Goal: Information Seeking & Learning: Learn about a topic

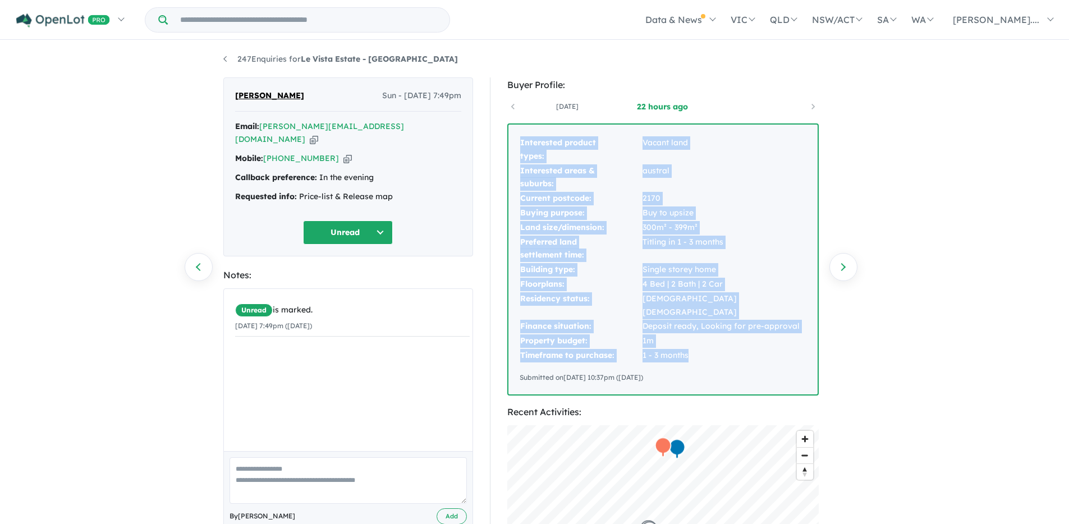
drag, startPoint x: 520, startPoint y: 141, endPoint x: 699, endPoint y: 343, distance: 270.3
click at [699, 343] on tbody "Interested product types: Vacant land Interested areas & suburbs: austral Curre…" at bounding box center [662, 249] width 287 height 227
copy tbody "Interested product types: Vacant land Interested areas & suburbs: austral Curre…"
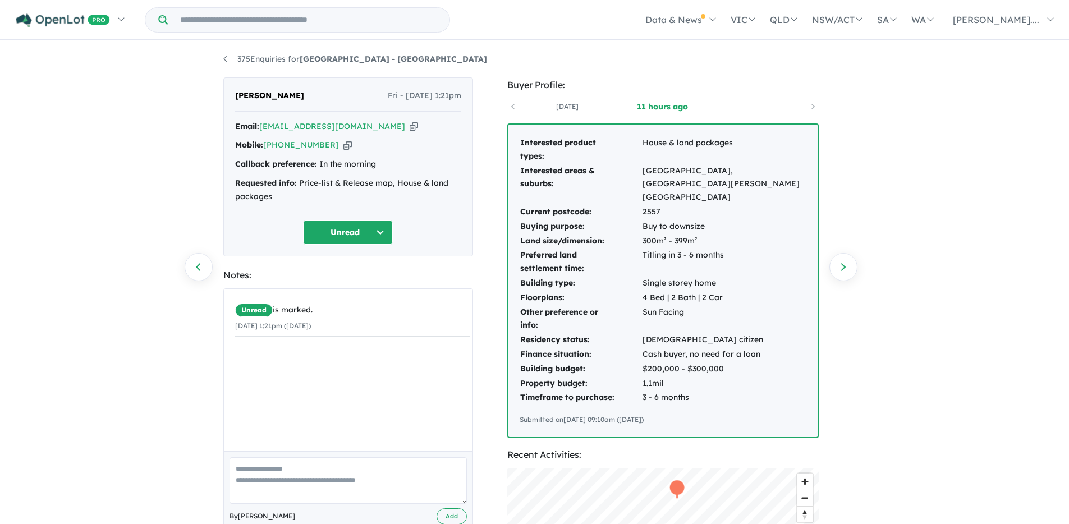
click at [534, 173] on td "Interested areas & suburbs:" at bounding box center [580, 184] width 122 height 41
drag, startPoint x: 541, startPoint y: 173, endPoint x: 528, endPoint y: 160, distance: 17.9
click at [540, 173] on td "Interested areas & suburbs:" at bounding box center [580, 184] width 122 height 41
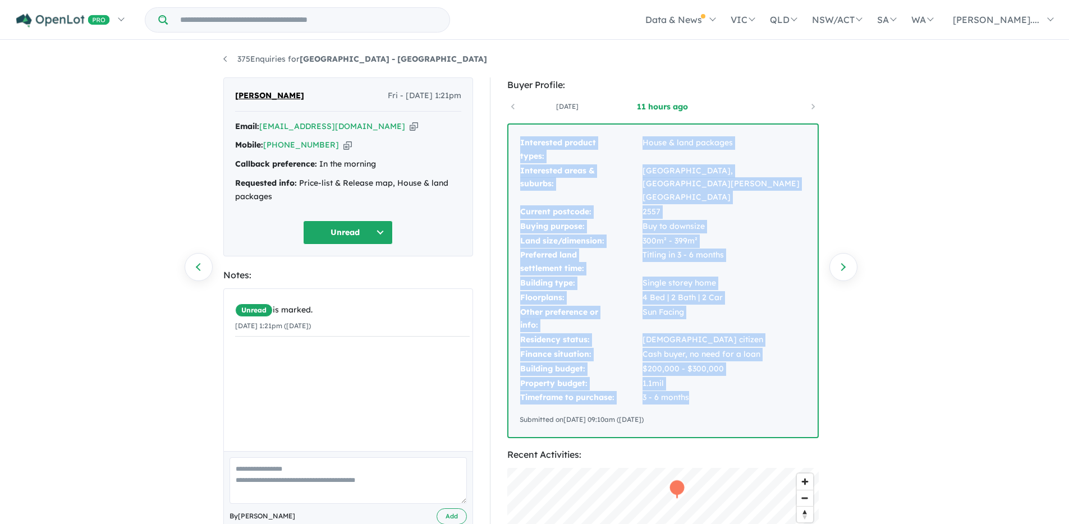
drag, startPoint x: 519, startPoint y: 140, endPoint x: 706, endPoint y: 385, distance: 307.9
click at [706, 385] on tbody "Interested product types: House & land packages Interested areas & suburbs: [GE…" at bounding box center [662, 270] width 287 height 269
copy tbody "Interested product types: House & land packages Interested areas & suburbs: [GE…"
